Goal: Task Accomplishment & Management: Complete application form

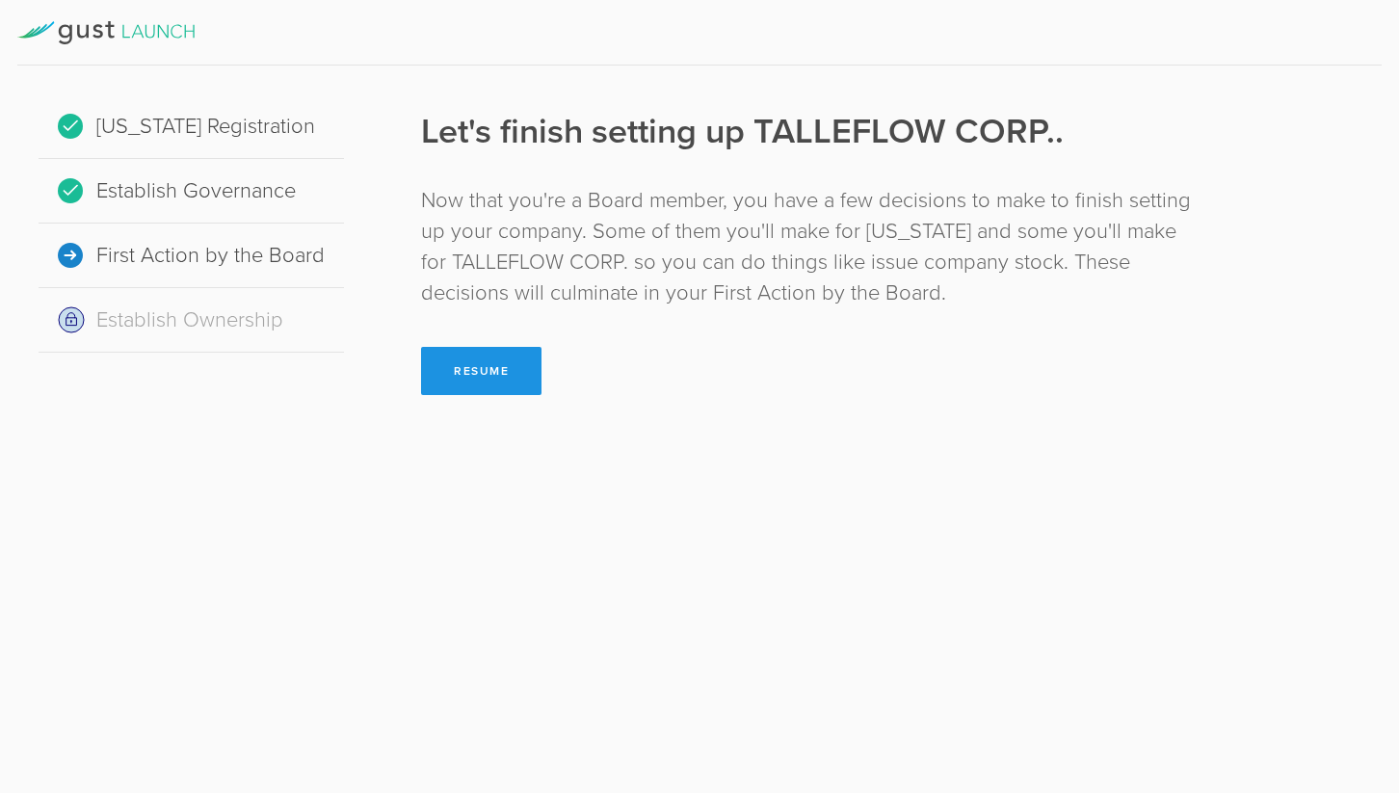
click at [463, 373] on button "Resume" at bounding box center [481, 371] width 120 height 48
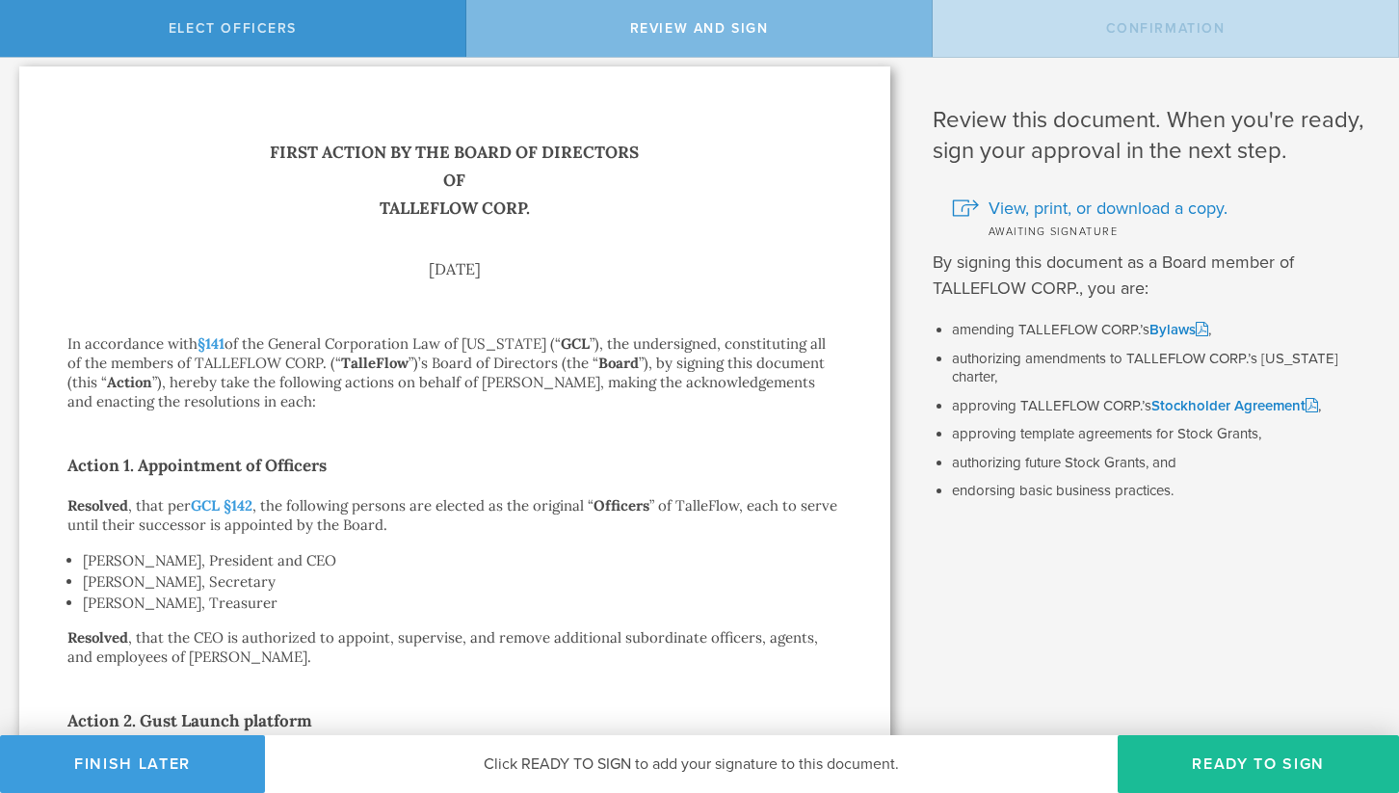
scroll to position [13, 0]
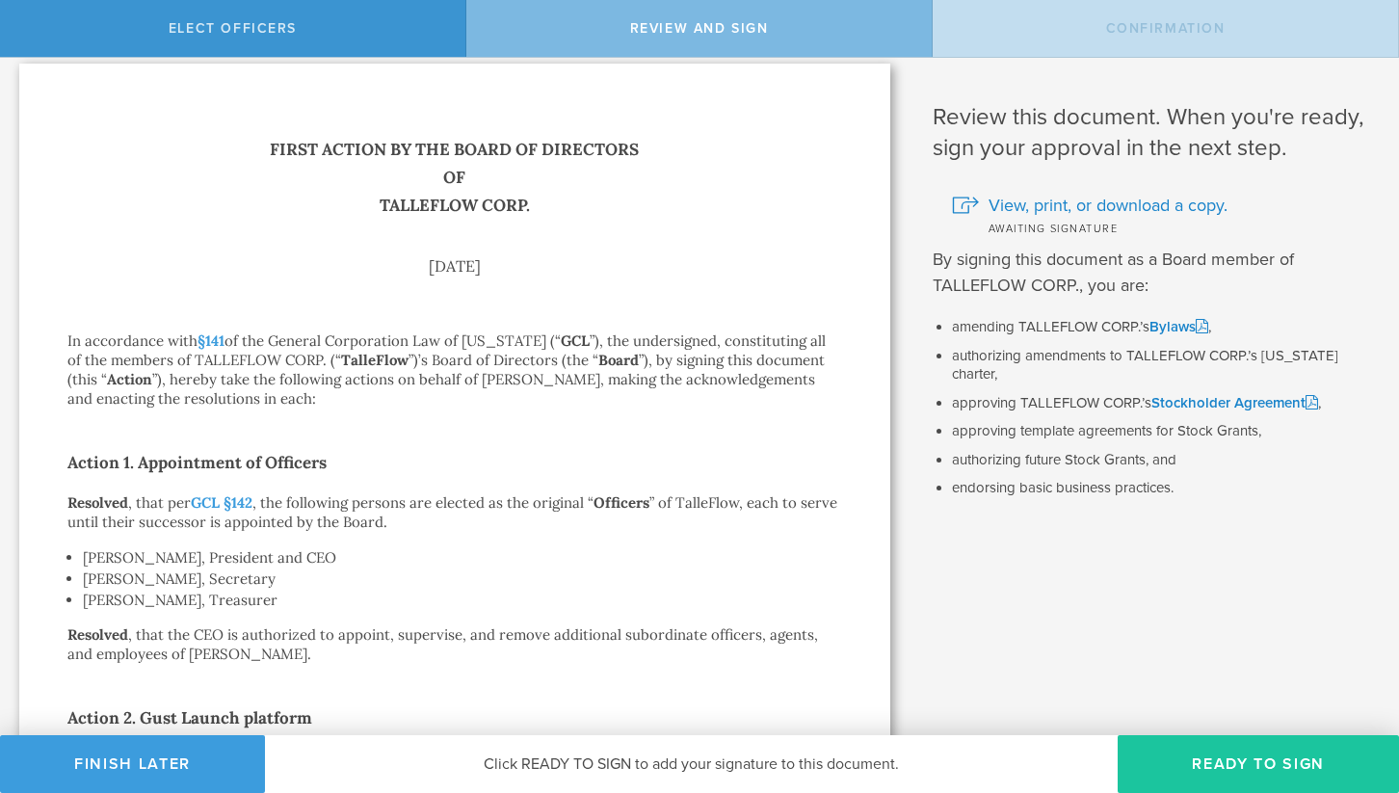
click at [1164, 764] on button "Ready to Sign" at bounding box center [1258, 764] width 281 height 58
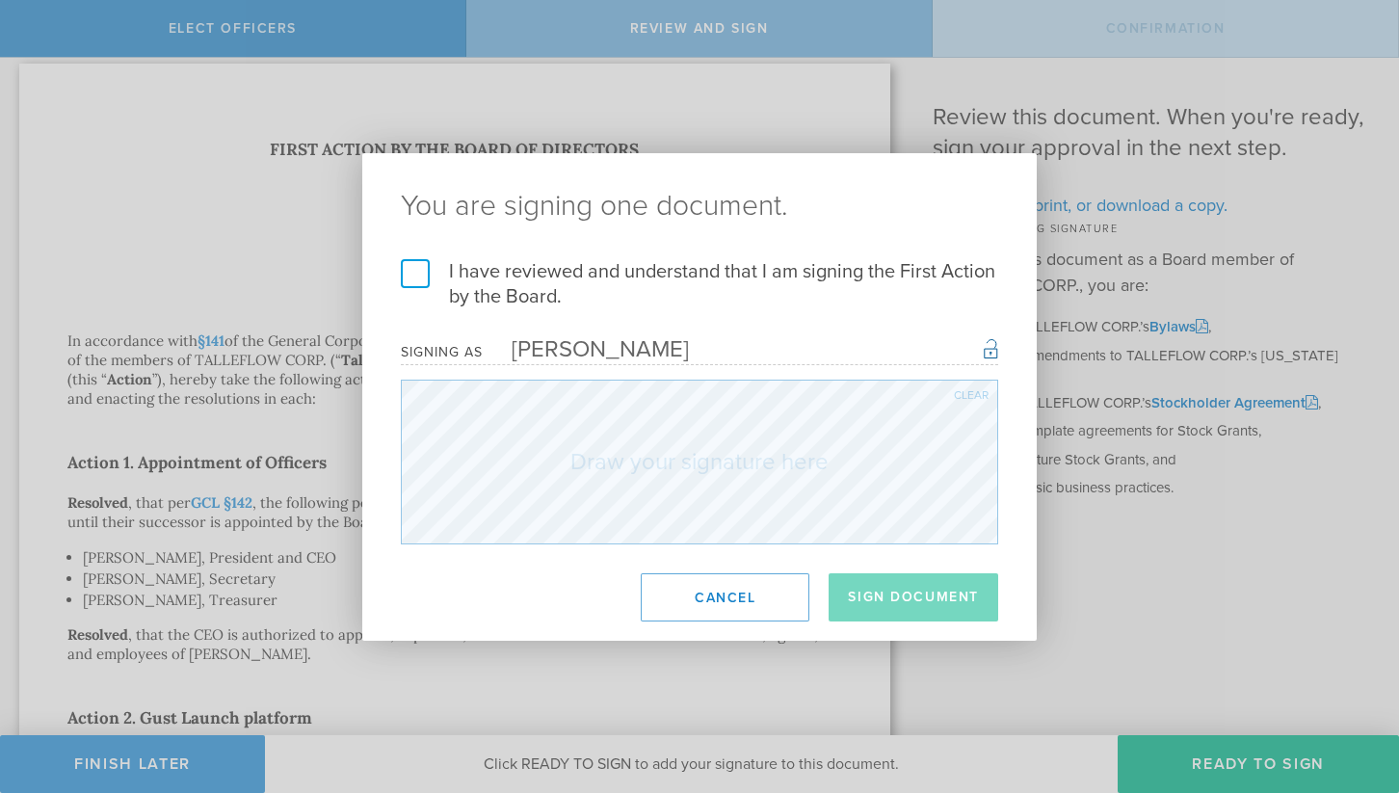
click at [423, 277] on label "I have reviewed and understand that I am signing the First Action by the Board." at bounding box center [699, 284] width 597 height 50
click at [0, 0] on input "I have reviewed and understand that I am signing the First Action by the Board." at bounding box center [0, 0] width 0 height 0
click at [890, 595] on button "Sign Document" at bounding box center [914, 597] width 170 height 48
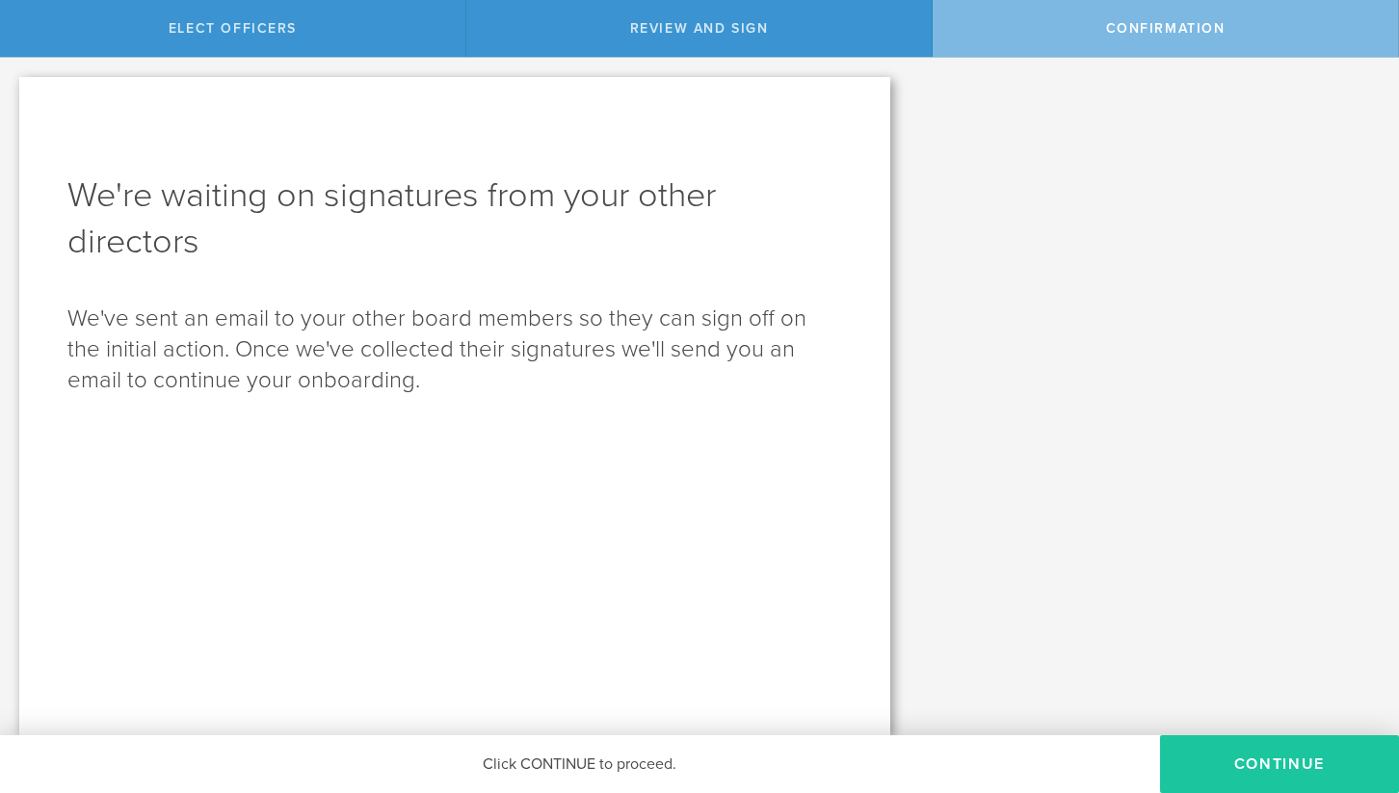
click at [1235, 761] on button "Continue" at bounding box center [1279, 764] width 239 height 58
